Goal: Task Accomplishment & Management: Use online tool/utility

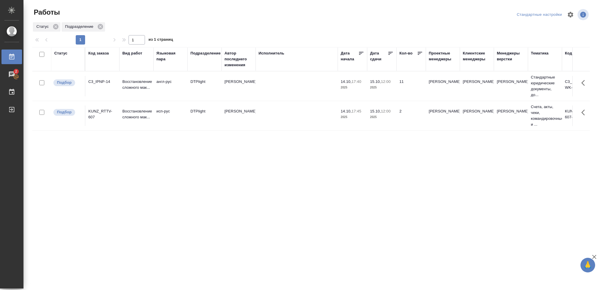
click at [58, 53] on div "Статус" at bounding box center [60, 53] width 13 height 6
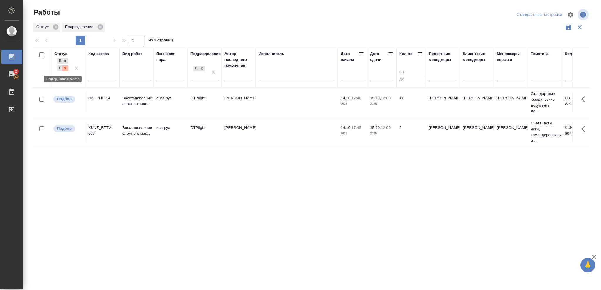
click at [65, 67] on icon at bounding box center [65, 68] width 4 height 4
click at [66, 66] on icon at bounding box center [65, 67] width 4 height 4
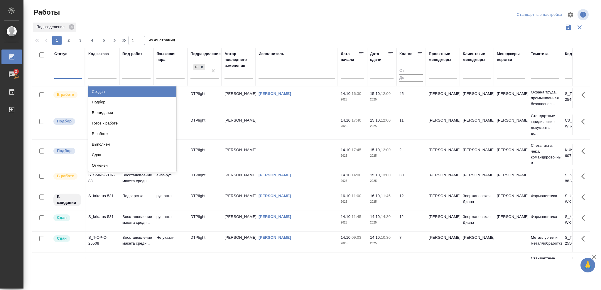
click at [62, 74] on div at bounding box center [68, 73] width 28 height 9
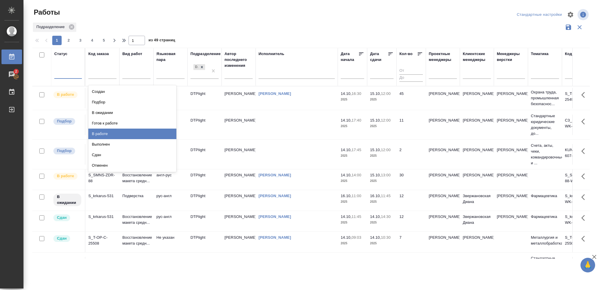
click at [104, 133] on div "В работе" at bounding box center [132, 134] width 88 height 11
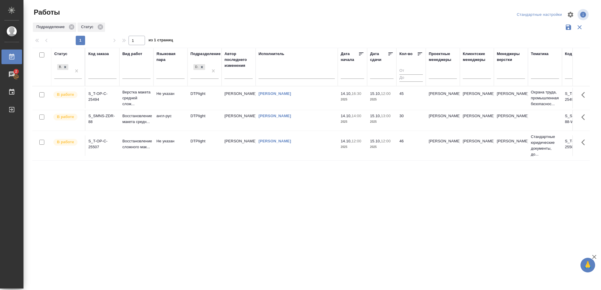
click at [384, 124] on p "2025" at bounding box center [381, 122] width 23 height 6
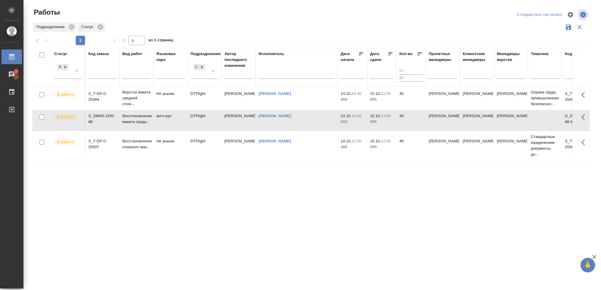
click at [384, 124] on p "2025" at bounding box center [381, 122] width 23 height 6
click at [391, 99] on p "2025" at bounding box center [381, 100] width 23 height 6
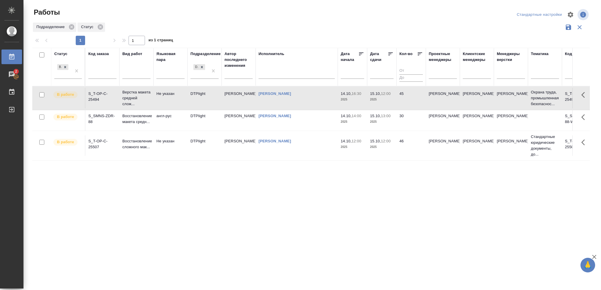
click at [391, 99] on p "2025" at bounding box center [381, 100] width 23 height 6
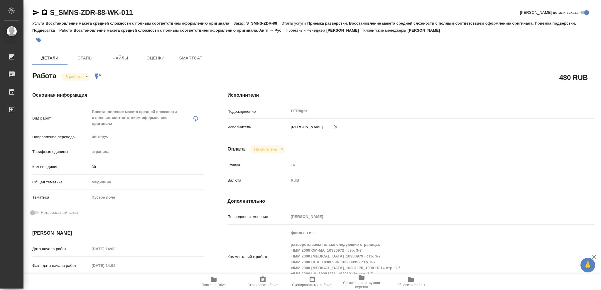
type textarea "x"
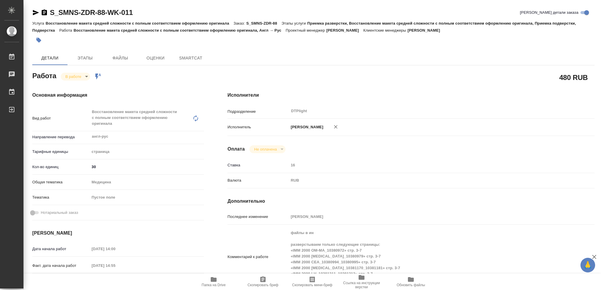
type textarea "x"
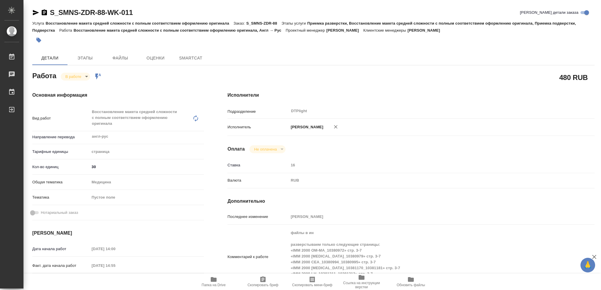
type textarea "x"
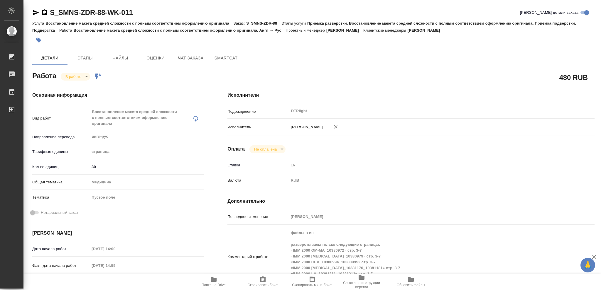
type textarea "x"
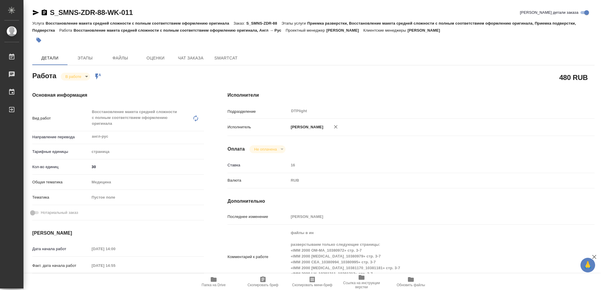
type textarea "x"
